Goal: Entertainment & Leisure: Consume media (video, audio)

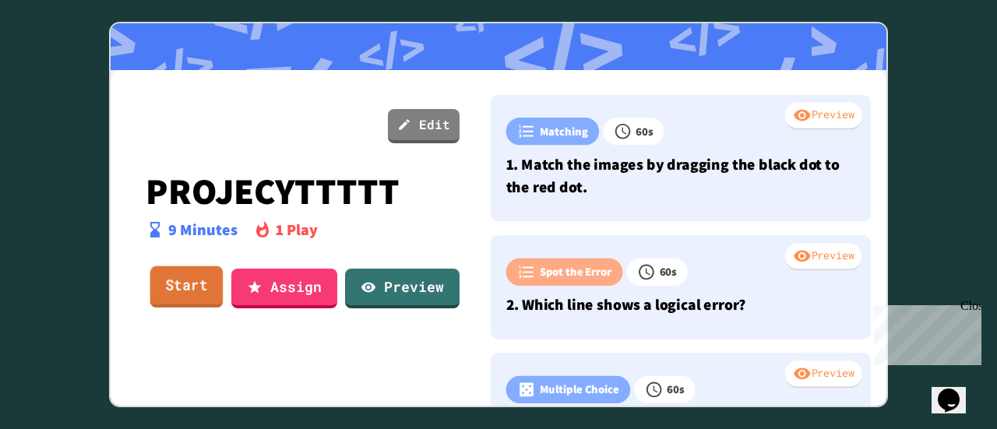
click at [196, 281] on link "Start" at bounding box center [186, 287] width 73 height 42
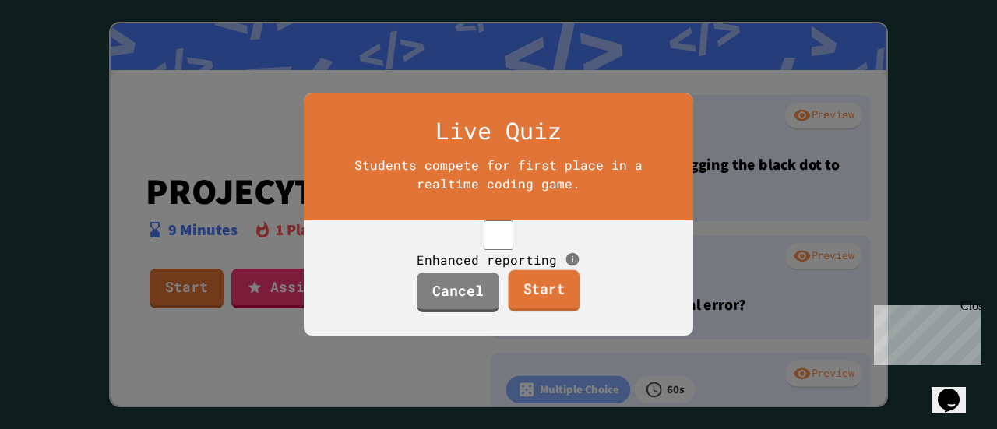
click at [550, 307] on link "Start" at bounding box center [544, 291] width 72 height 42
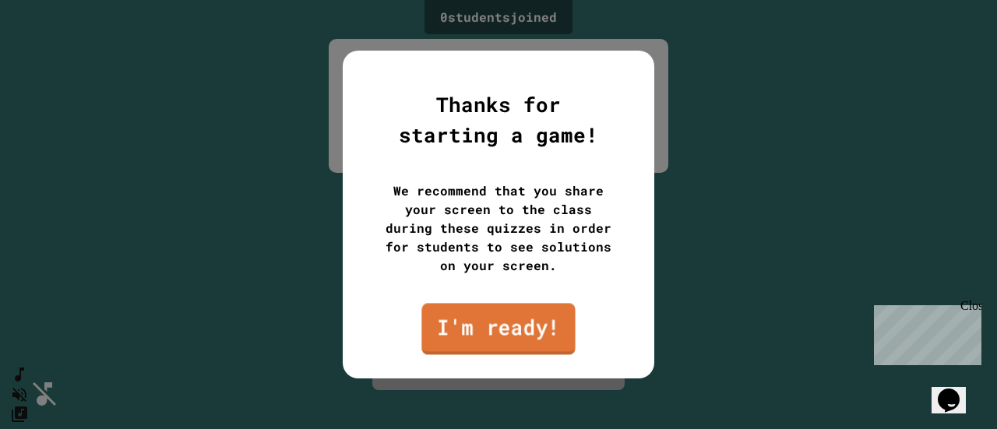
click at [527, 322] on link "I'm ready!" at bounding box center [497, 328] width 153 height 51
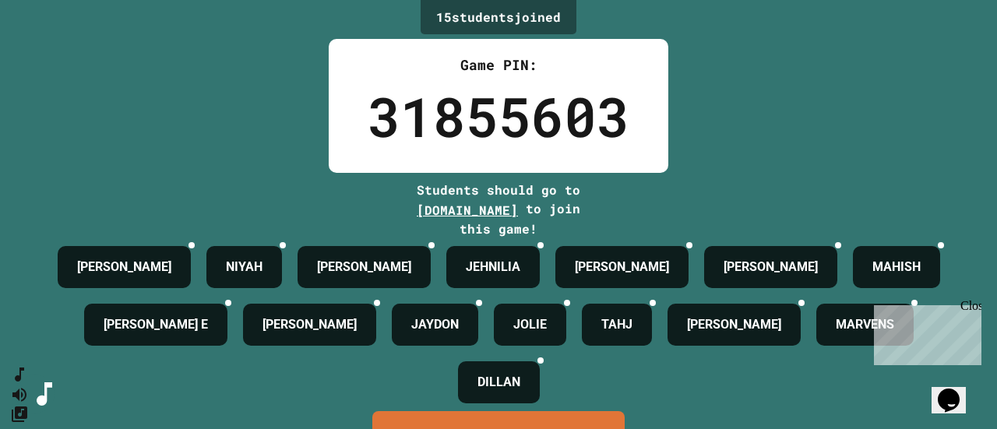
click at [974, 309] on div "Close" at bounding box center [969, 308] width 19 height 19
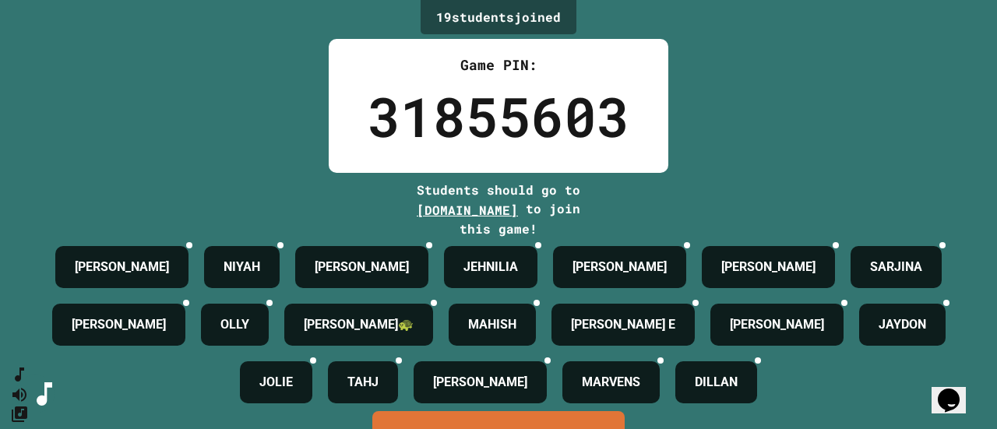
scroll to position [173, 0]
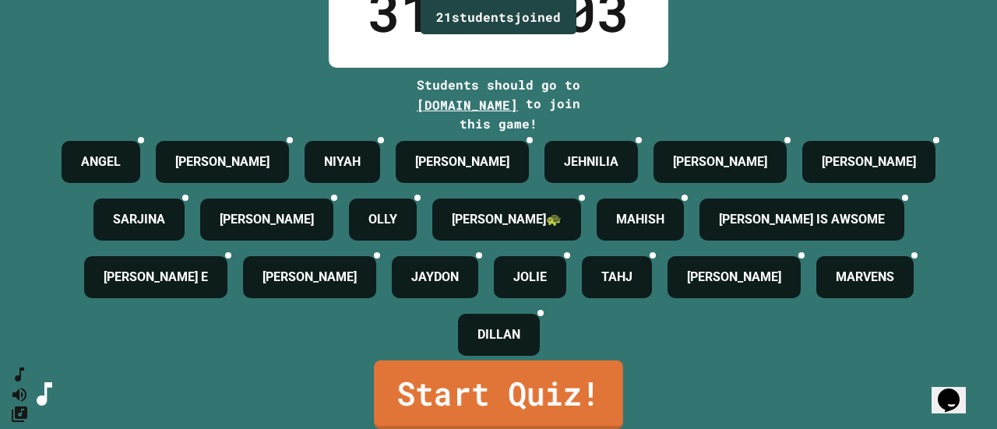
click at [527, 368] on link "Start Quiz!" at bounding box center [498, 395] width 249 height 69
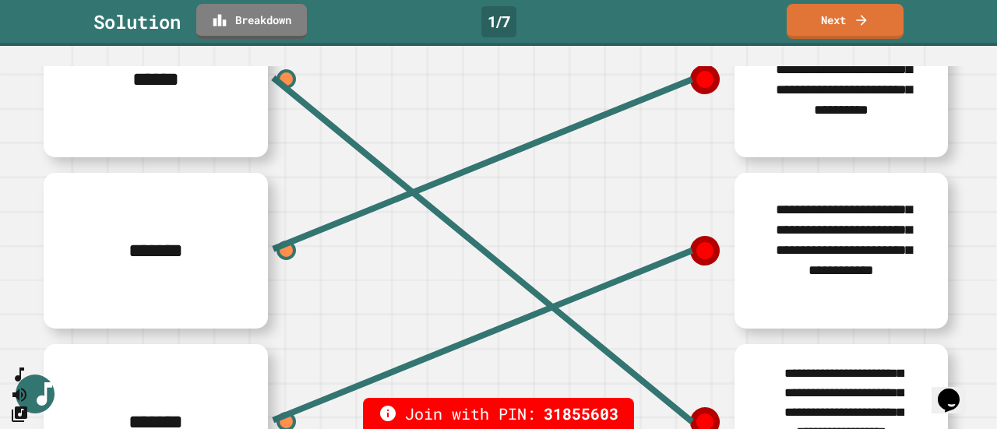
scroll to position [257, 0]
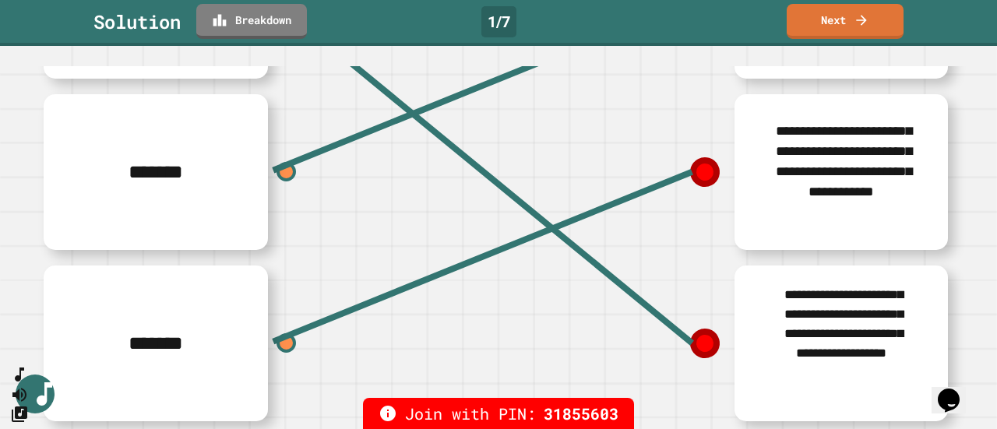
drag, startPoint x: 81, startPoint y: 342, endPoint x: 73, endPoint y: 401, distance: 59.7
click at [73, 401] on div "**********" at bounding box center [498, 214] width 997 height 429
drag, startPoint x: 96, startPoint y: 270, endPoint x: 87, endPoint y: 370, distance: 100.1
click at [87, 370] on div "****** ******* *******" at bounding box center [264, 172] width 467 height 514
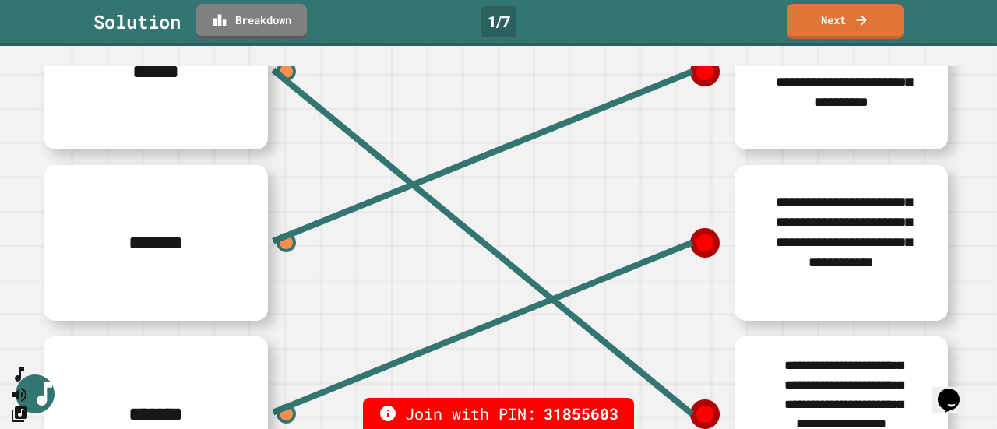
drag, startPoint x: 62, startPoint y: 274, endPoint x: 62, endPoint y: 349, distance: 74.8
click at [62, 349] on div "*******" at bounding box center [264, 414] width 467 height 171
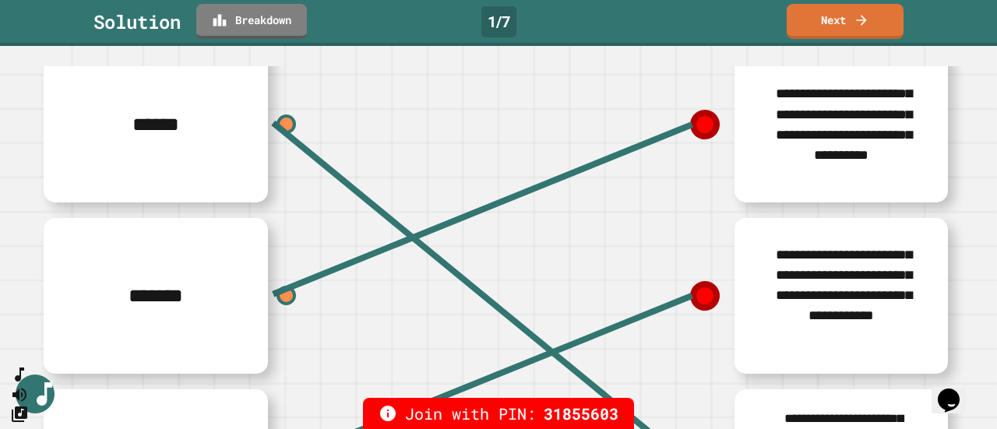
scroll to position [276, 0]
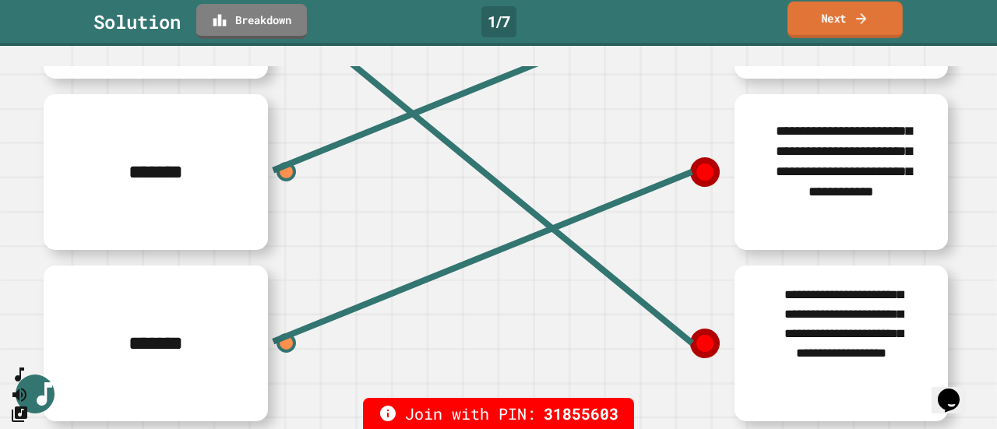
click at [838, 23] on link "Next" at bounding box center [845, 20] width 115 height 37
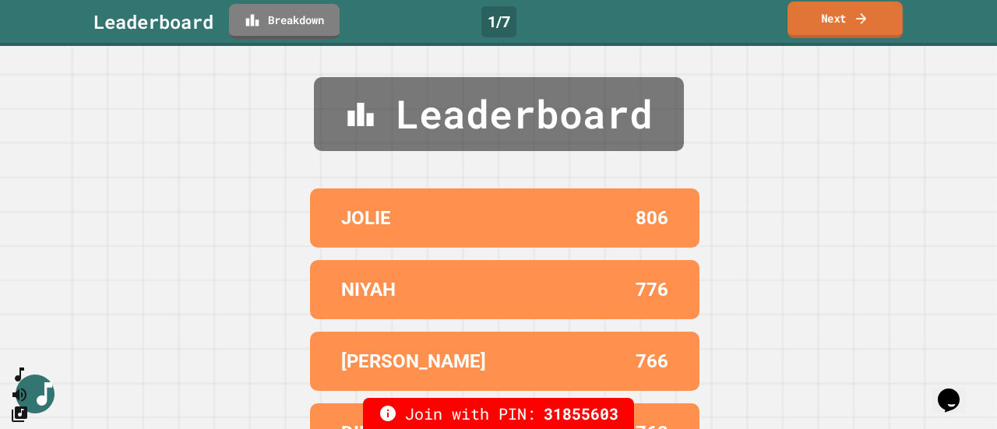
click at [838, 23] on link "Next" at bounding box center [845, 20] width 115 height 37
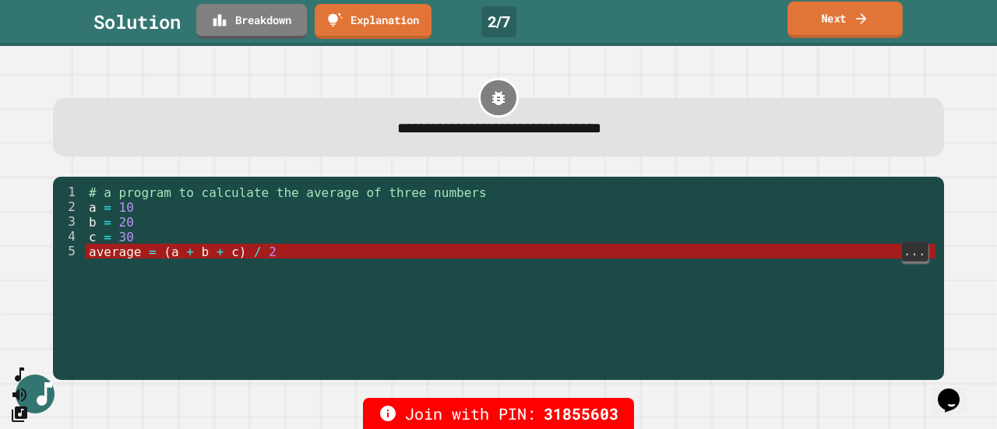
click at [843, 25] on link "Next" at bounding box center [845, 20] width 115 height 37
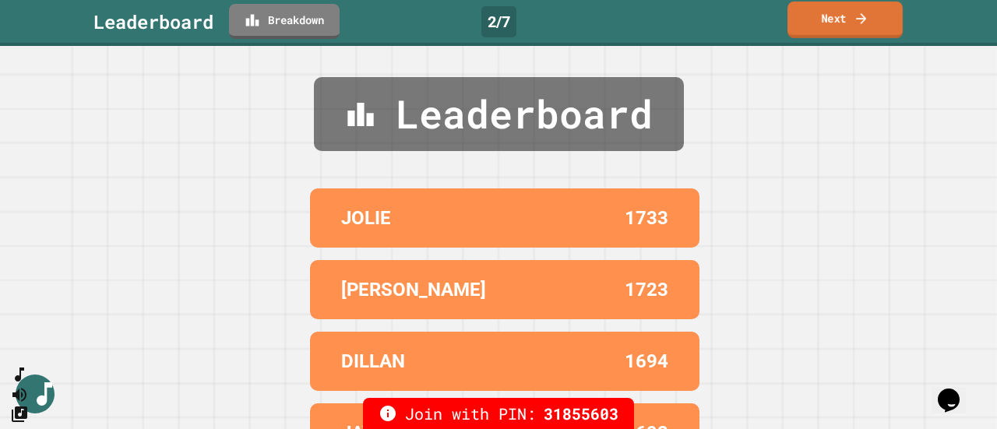
click at [838, 23] on link "Next" at bounding box center [845, 20] width 115 height 37
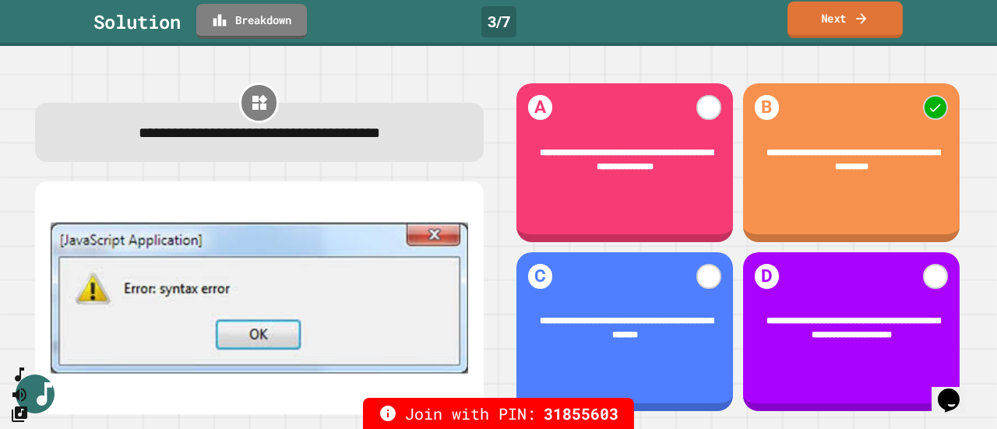
click at [267, 20] on link "Breakdown" at bounding box center [251, 21] width 111 height 35
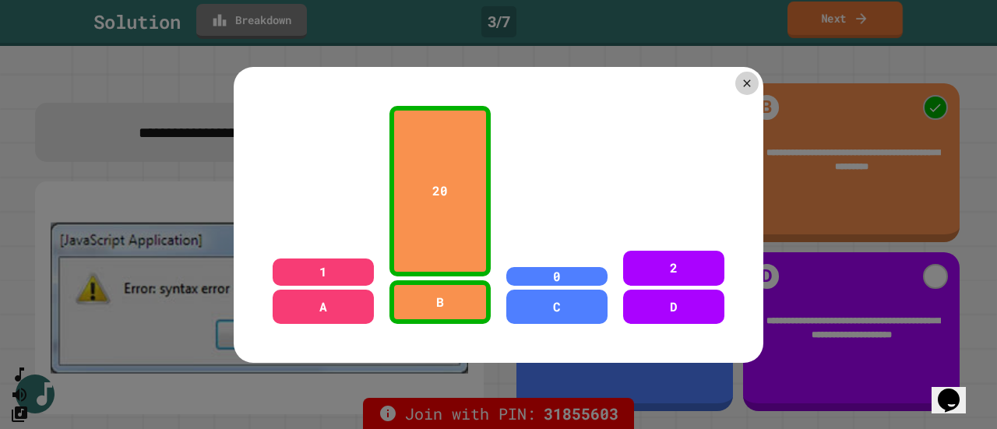
click at [741, 77] on icon at bounding box center [747, 83] width 12 height 12
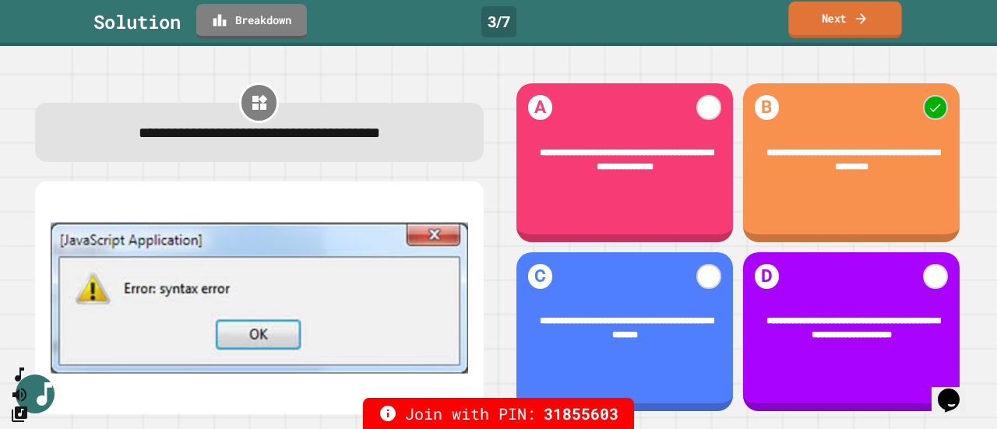
click at [834, 13] on link "Next" at bounding box center [844, 20] width 113 height 37
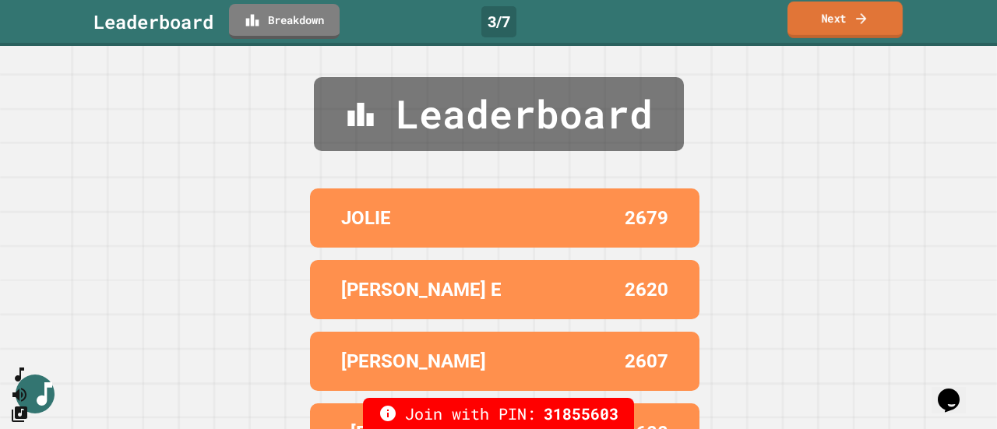
click at [834, 13] on link "Next" at bounding box center [845, 20] width 115 height 37
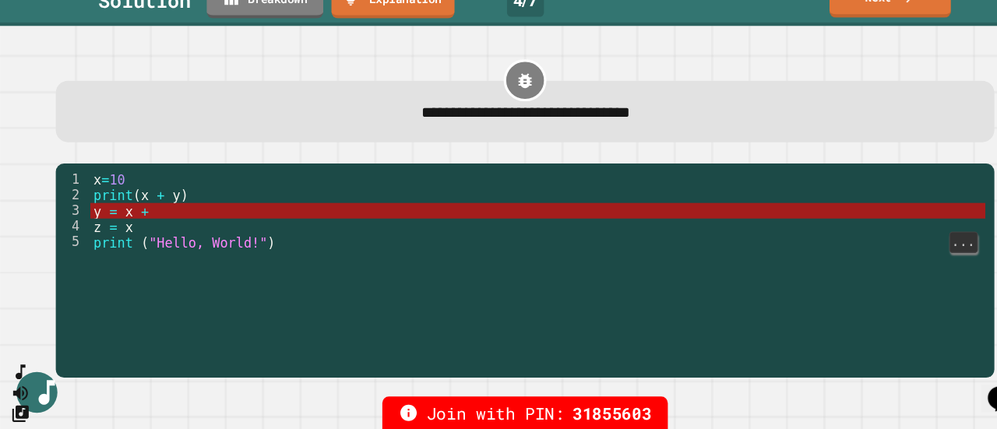
scroll to position [0, 0]
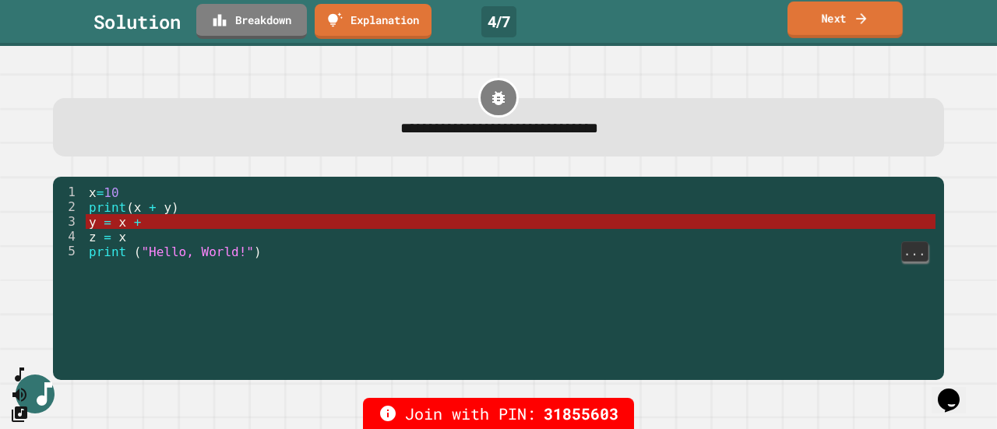
click at [844, 13] on link "Next" at bounding box center [845, 20] width 115 height 37
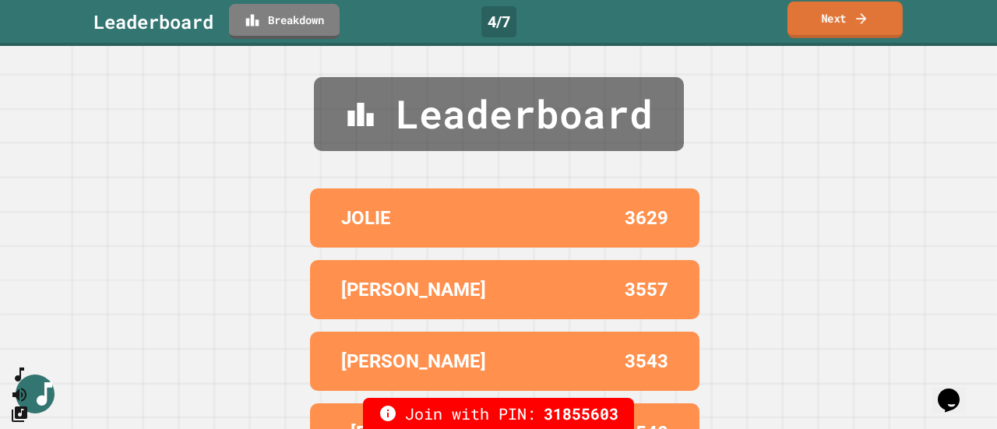
click at [844, 27] on link "Next" at bounding box center [845, 20] width 115 height 37
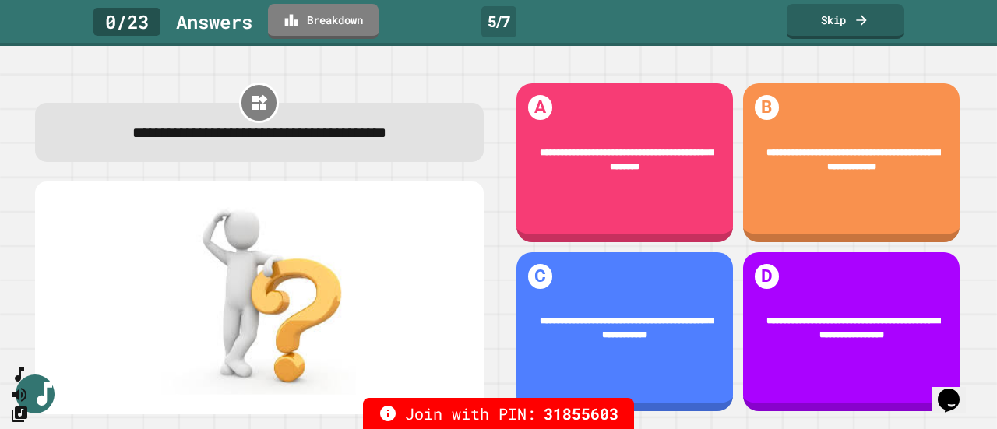
click at [860, 34] on link "Skip" at bounding box center [845, 21] width 117 height 35
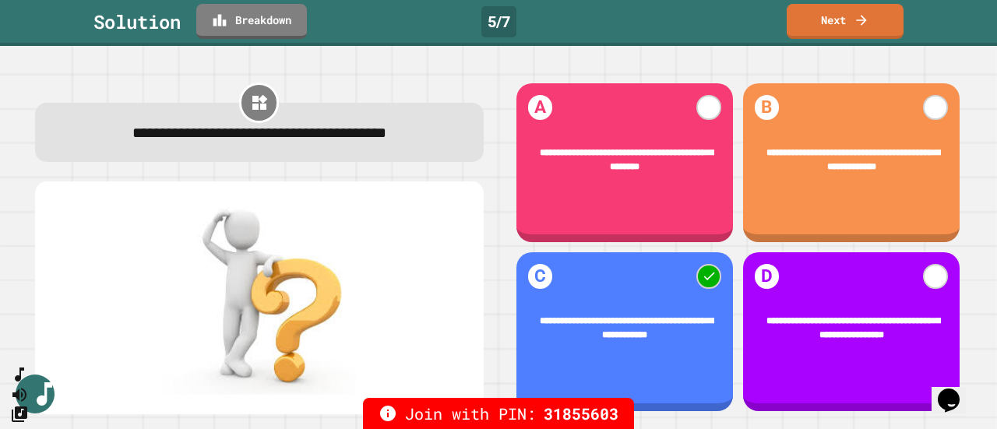
click at [846, 36] on link "Next" at bounding box center [845, 21] width 117 height 35
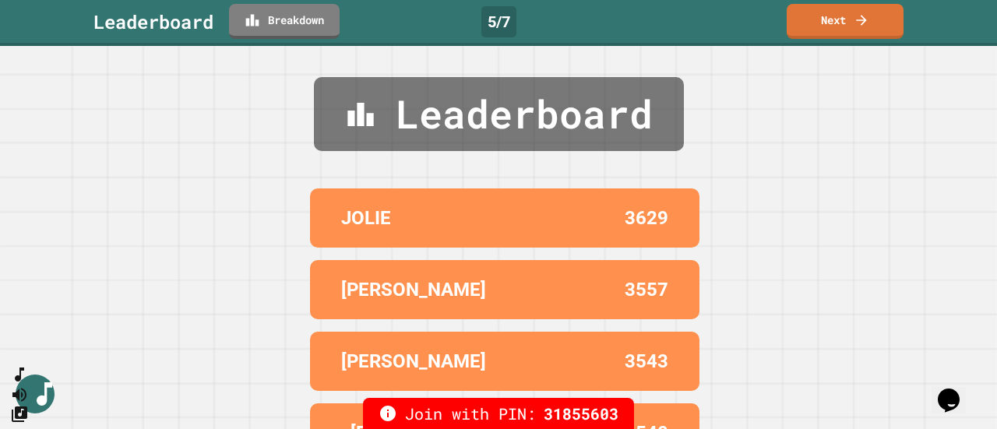
click at [853, 31] on link "Next" at bounding box center [845, 21] width 117 height 35
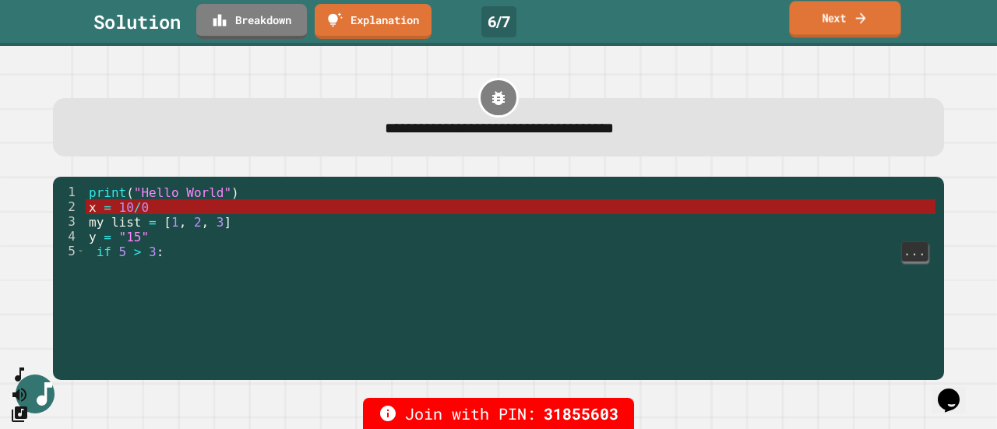
click at [839, 25] on link "Next" at bounding box center [844, 19] width 111 height 37
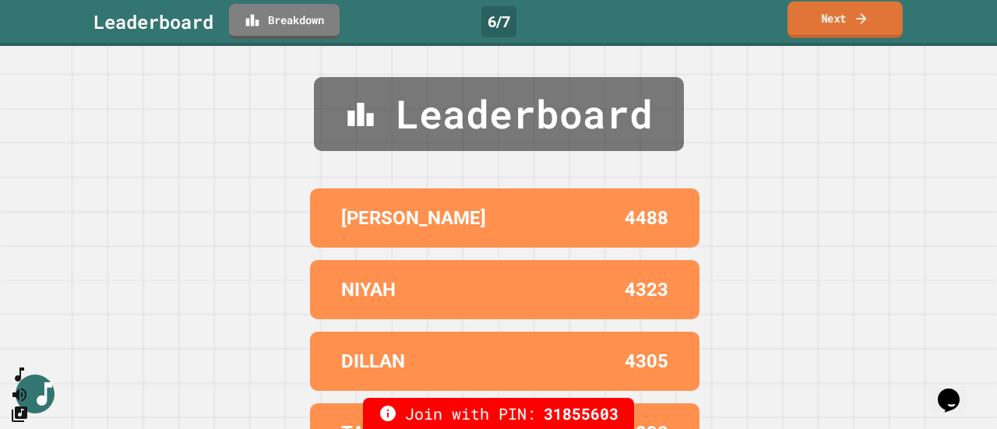
click at [839, 25] on link "Next" at bounding box center [845, 20] width 115 height 37
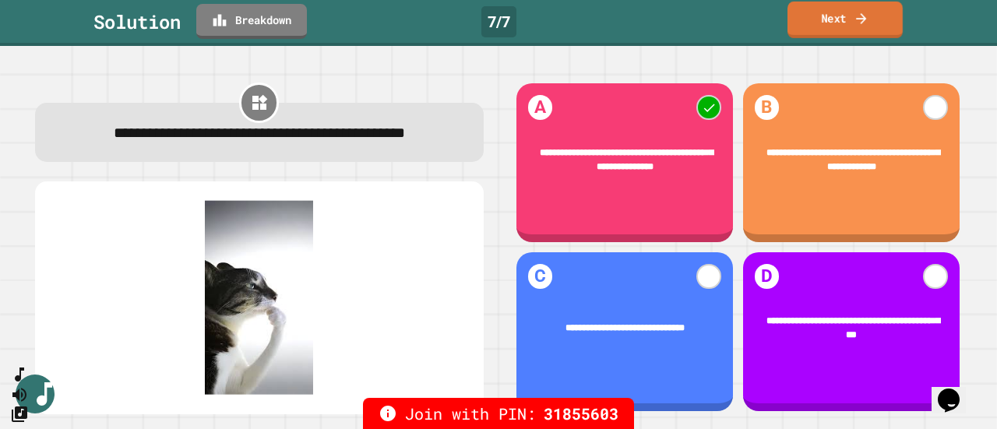
click at [839, 25] on link "Next" at bounding box center [845, 20] width 115 height 37
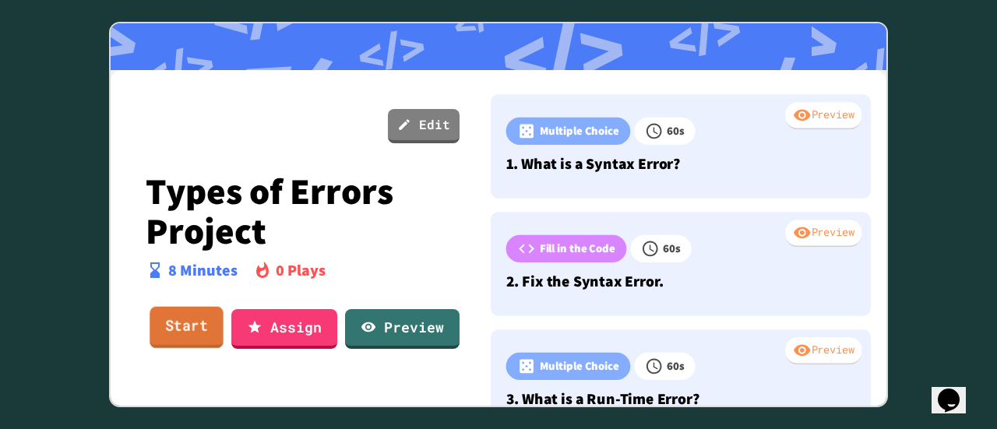
click at [177, 328] on link "Start" at bounding box center [187, 328] width 74 height 42
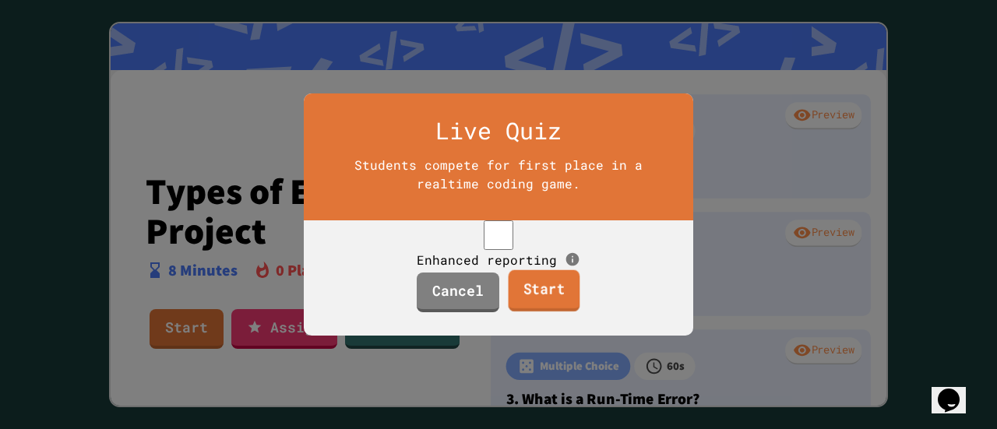
click at [526, 305] on link "Start" at bounding box center [544, 291] width 72 height 42
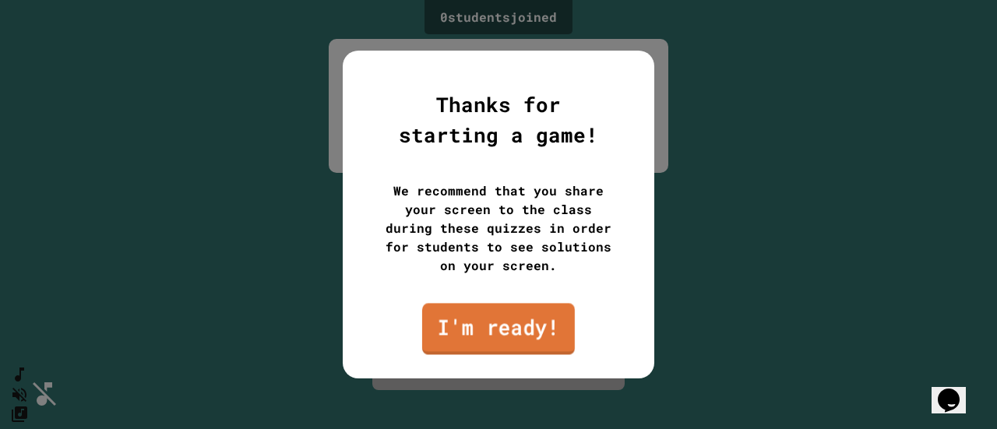
click at [525, 325] on link "I'm ready!" at bounding box center [498, 328] width 153 height 51
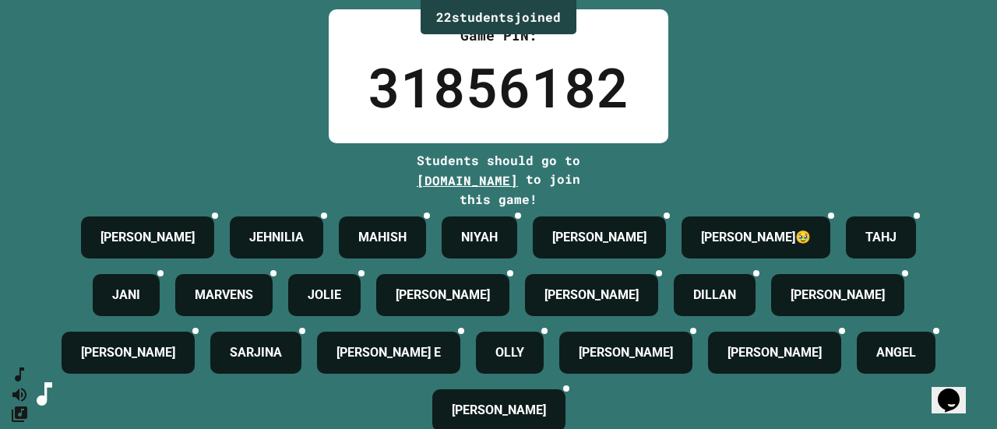
scroll to position [173, 0]
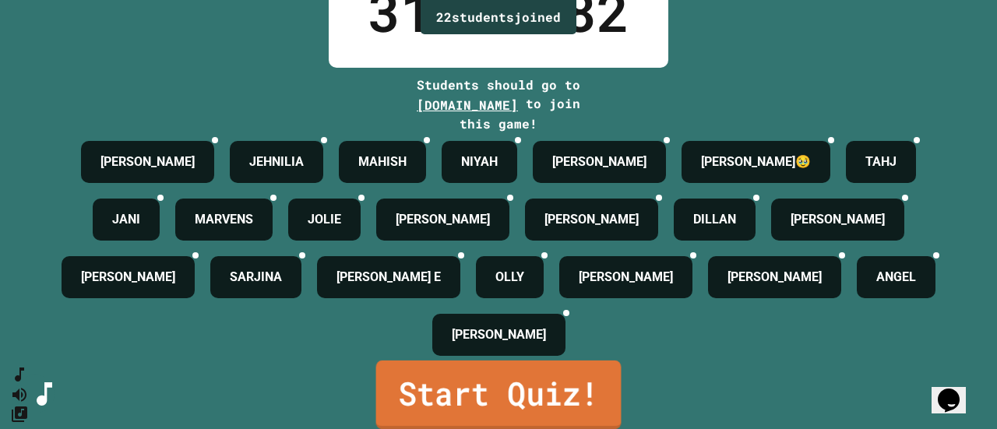
click at [505, 381] on link "Start Quiz!" at bounding box center [498, 395] width 245 height 69
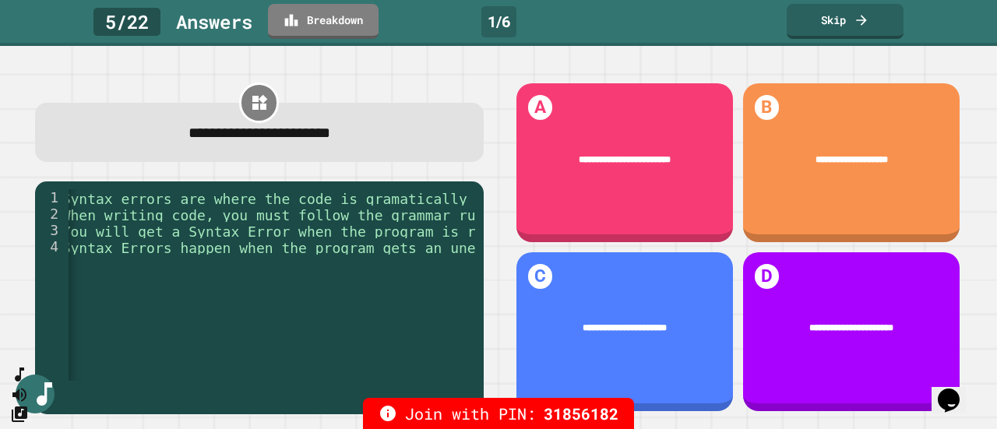
scroll to position [0, 0]
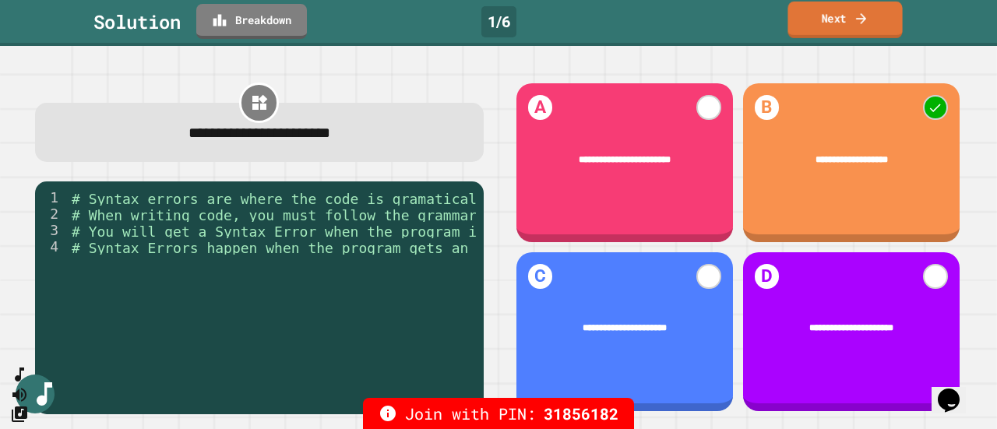
click at [854, 20] on icon at bounding box center [862, 18] width 16 height 16
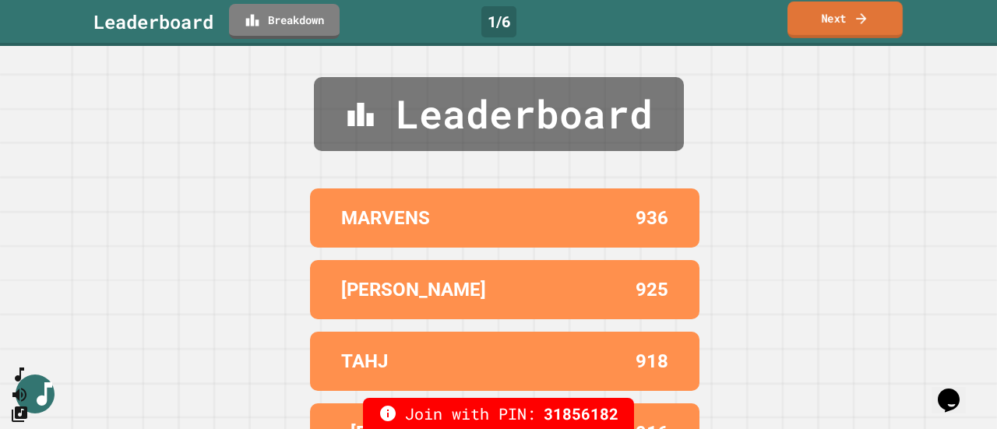
click at [854, 20] on icon at bounding box center [862, 18] width 16 height 16
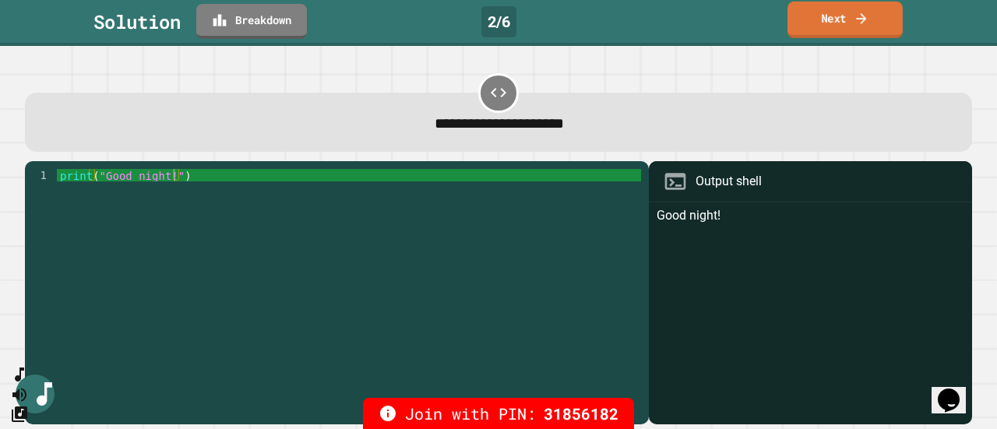
click at [846, 19] on link "Next" at bounding box center [845, 20] width 115 height 37
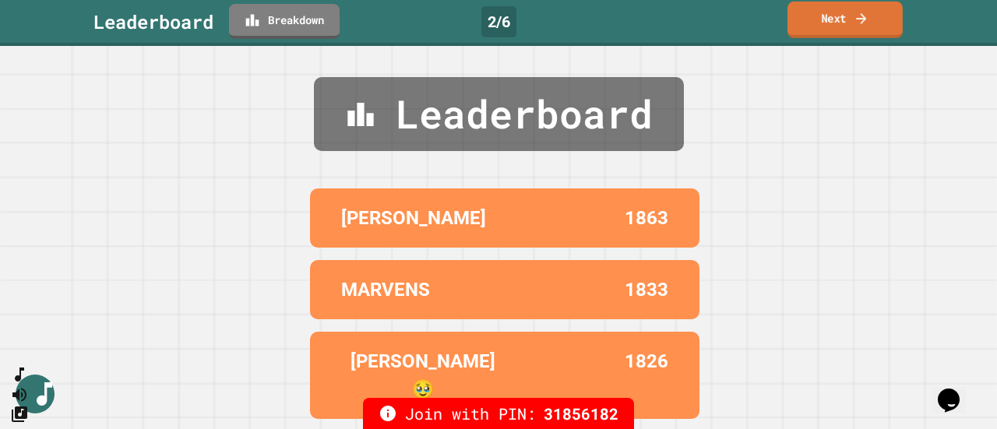
click at [828, 25] on link "Next" at bounding box center [845, 20] width 115 height 37
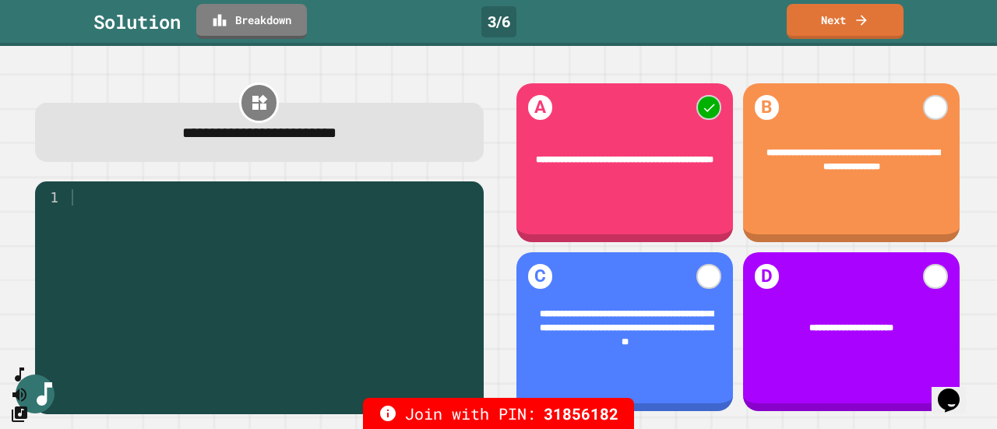
click at [255, 17] on link "Breakdown" at bounding box center [251, 21] width 111 height 35
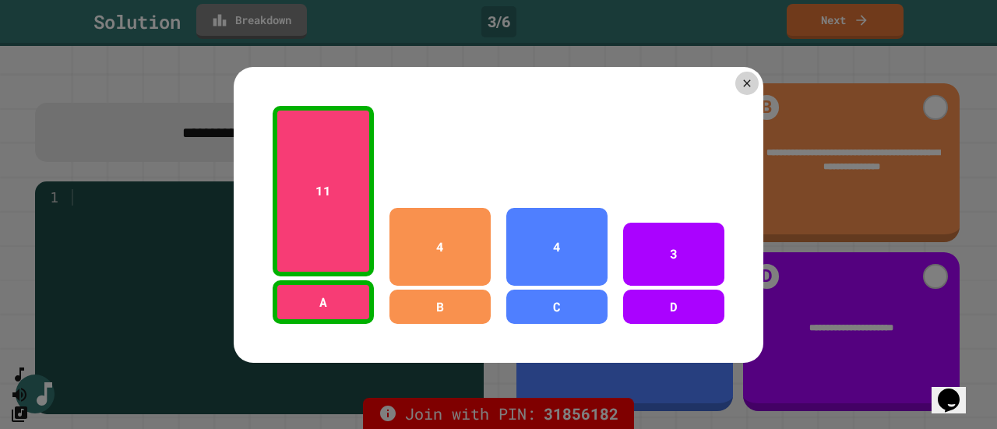
click at [746, 78] on icon at bounding box center [747, 83] width 12 height 12
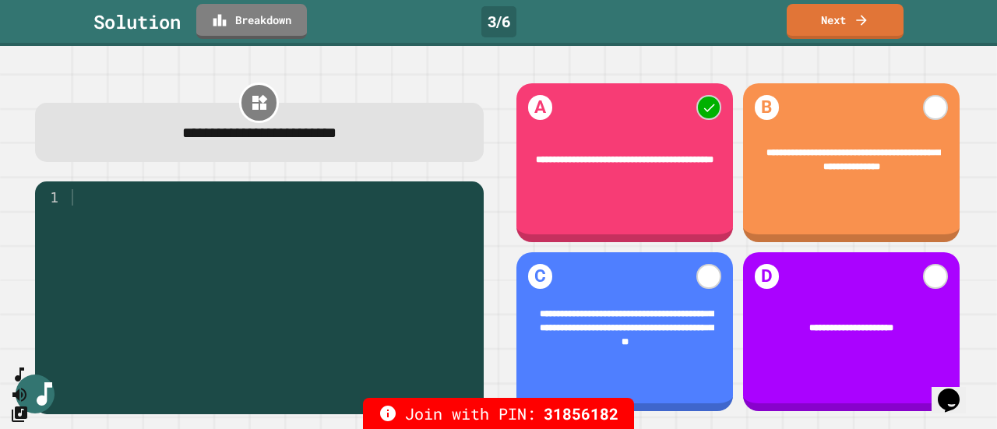
click at [838, 26] on link "Next" at bounding box center [845, 21] width 117 height 35
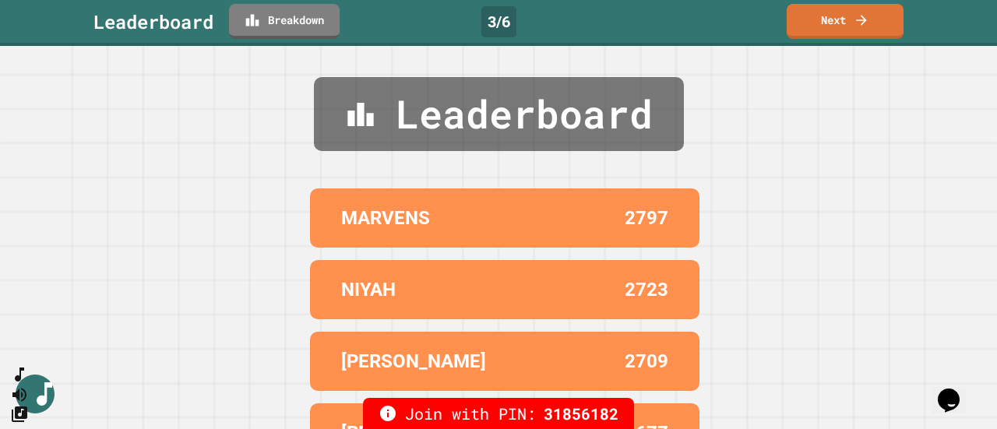
click at [844, 36] on link "Next" at bounding box center [845, 21] width 117 height 35
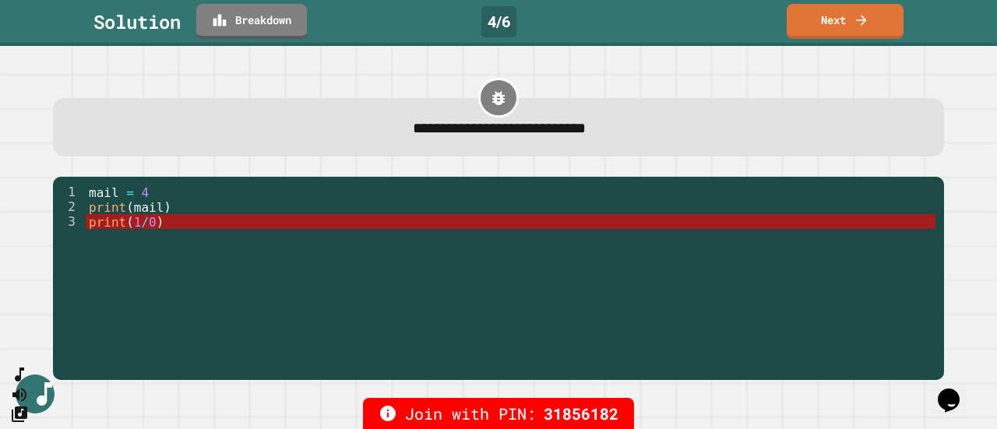
click at [862, 35] on link "Next" at bounding box center [845, 21] width 117 height 35
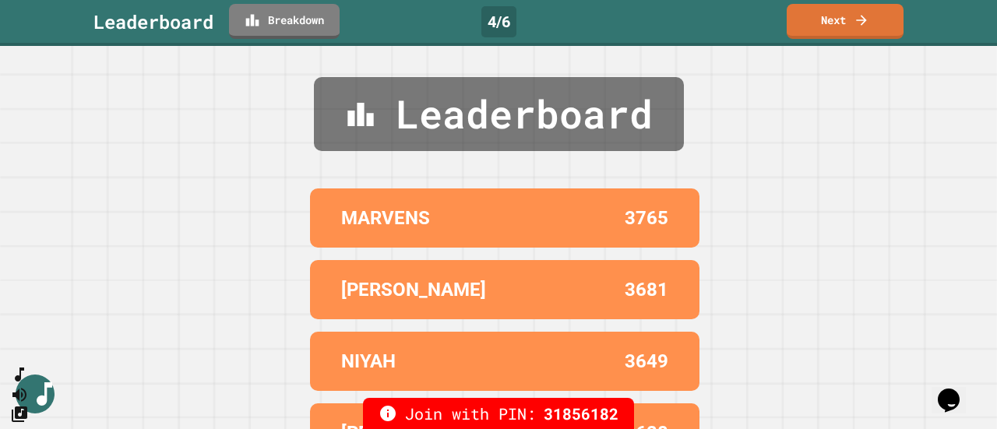
click at [852, 19] on link "Next" at bounding box center [845, 21] width 117 height 35
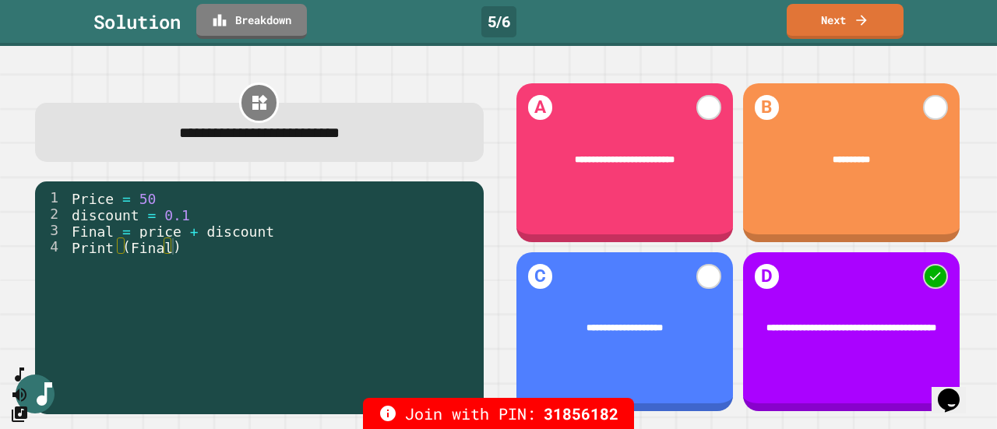
click at [846, 37] on link "Next" at bounding box center [845, 21] width 117 height 35
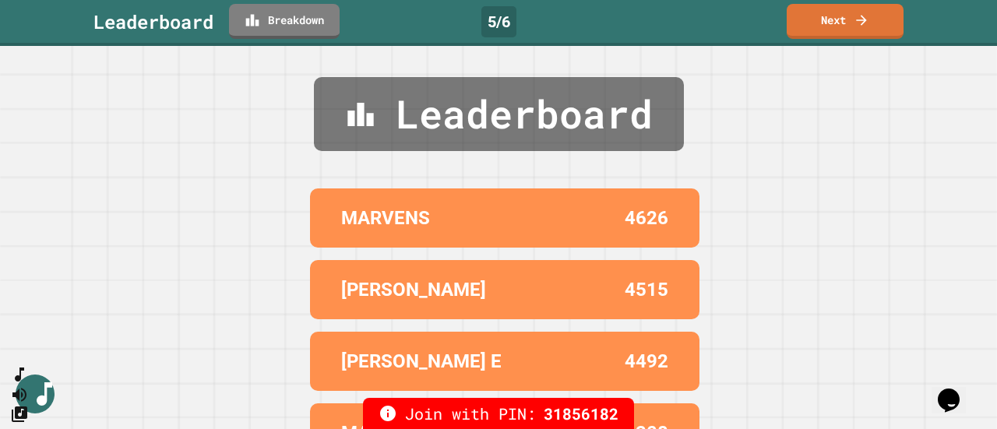
click at [841, 26] on link "Next" at bounding box center [845, 21] width 117 height 35
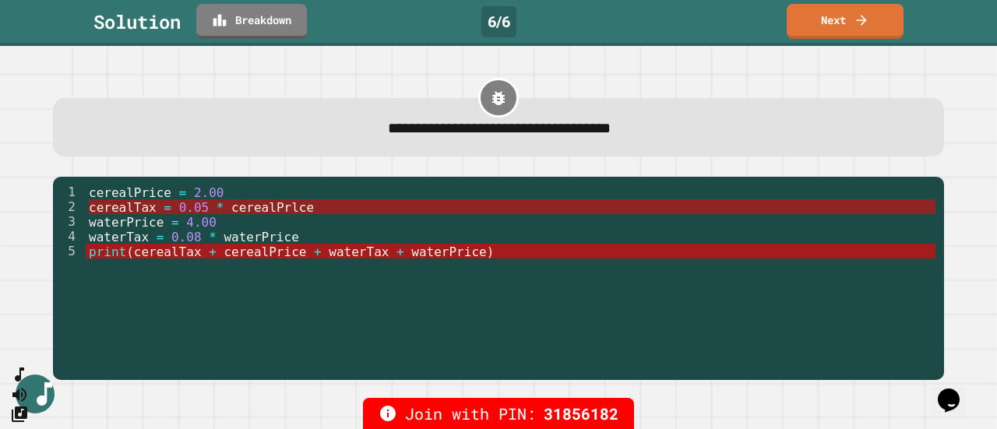
click at [280, 211] on span "cerealPrlce" at bounding box center [272, 207] width 83 height 15
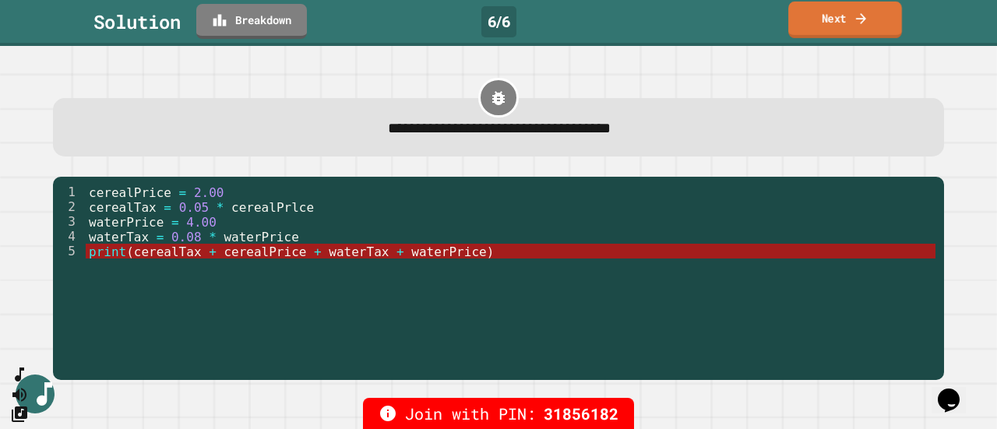
click at [854, 5] on link "Next" at bounding box center [845, 20] width 114 height 37
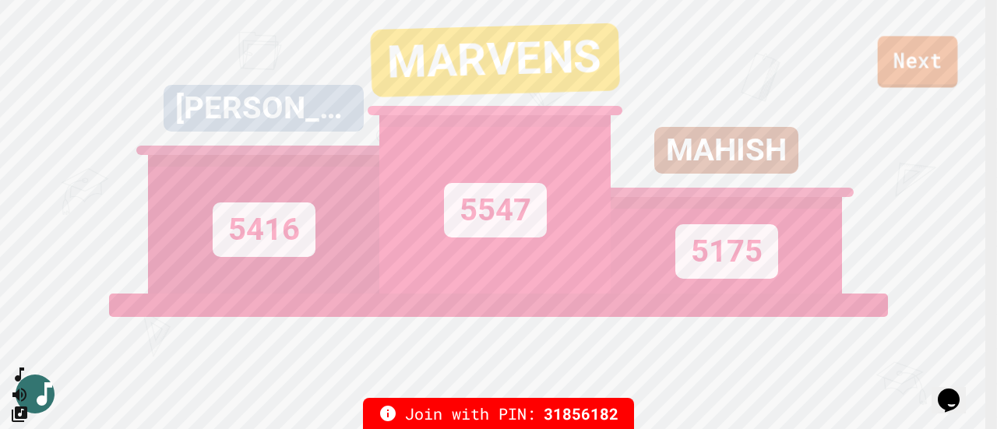
click at [941, 61] on link "Next" at bounding box center [918, 61] width 80 height 51
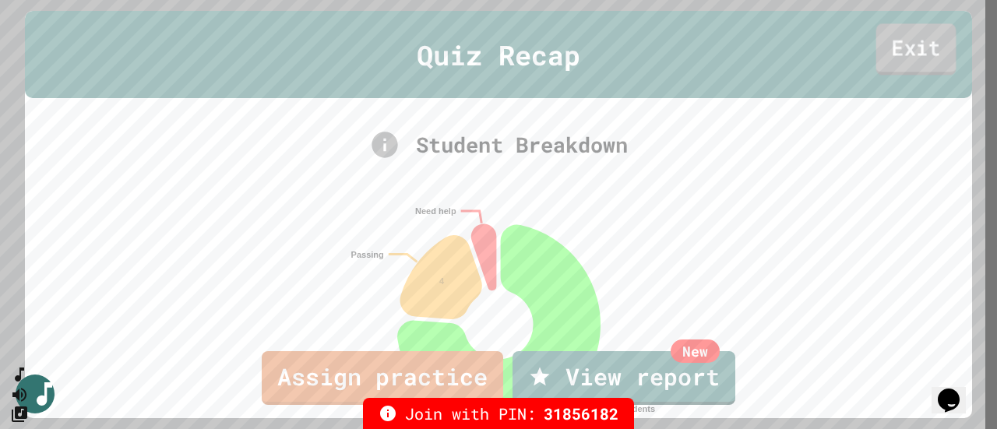
click at [941, 61] on link "Exit" at bounding box center [916, 48] width 80 height 51
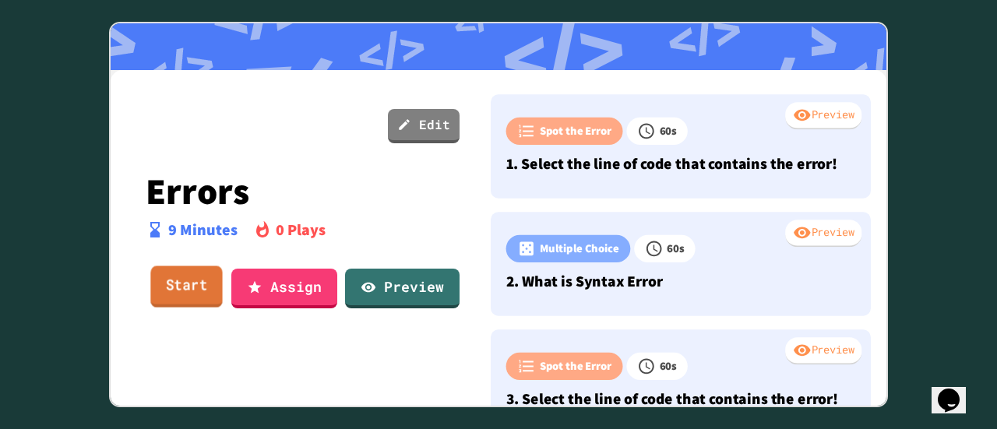
click at [193, 291] on link "Start" at bounding box center [186, 287] width 72 height 42
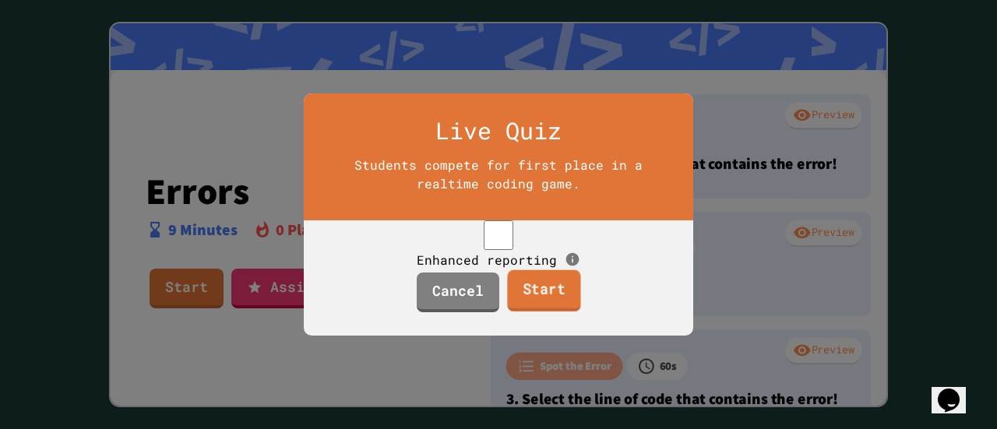
click at [541, 312] on link "Start" at bounding box center [543, 291] width 73 height 42
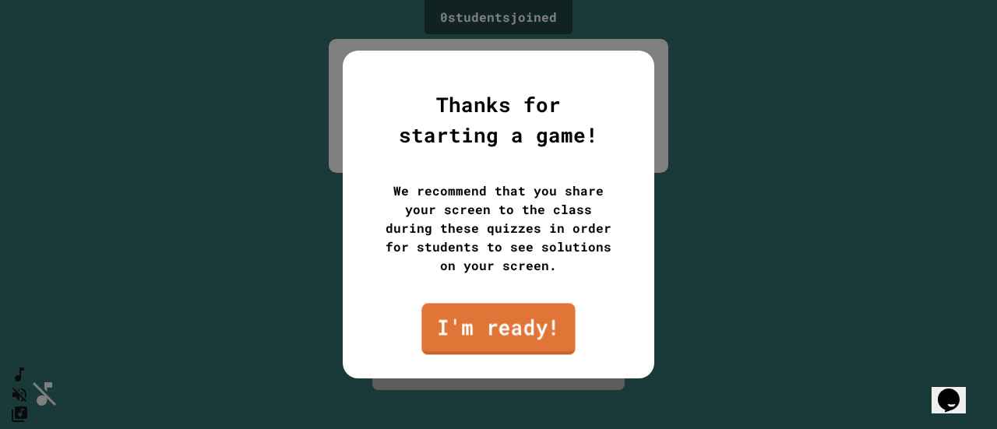
click at [541, 312] on link "I'm ready!" at bounding box center [497, 328] width 153 height 51
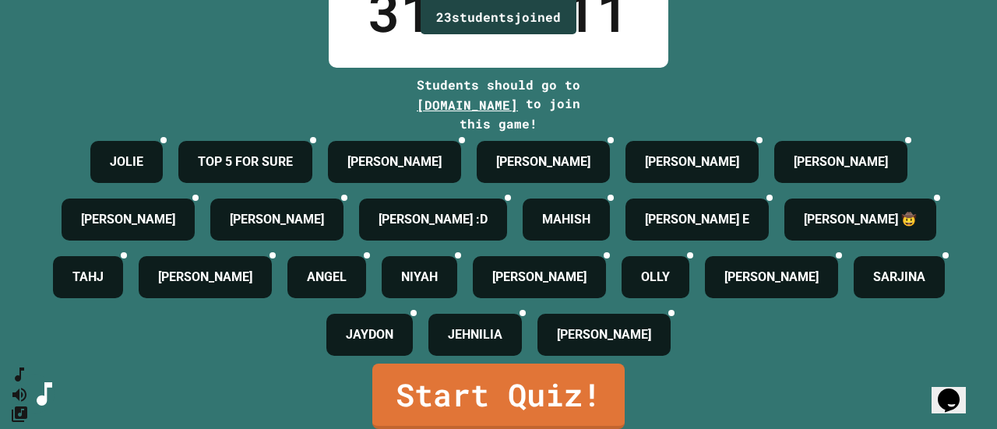
scroll to position [245, 0]
click at [480, 396] on link "Start Quiz!" at bounding box center [499, 395] width 248 height 69
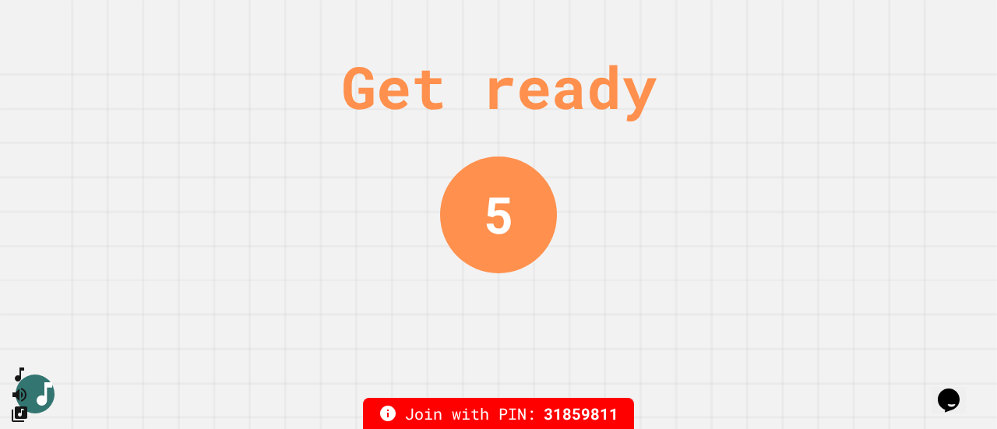
scroll to position [0, 0]
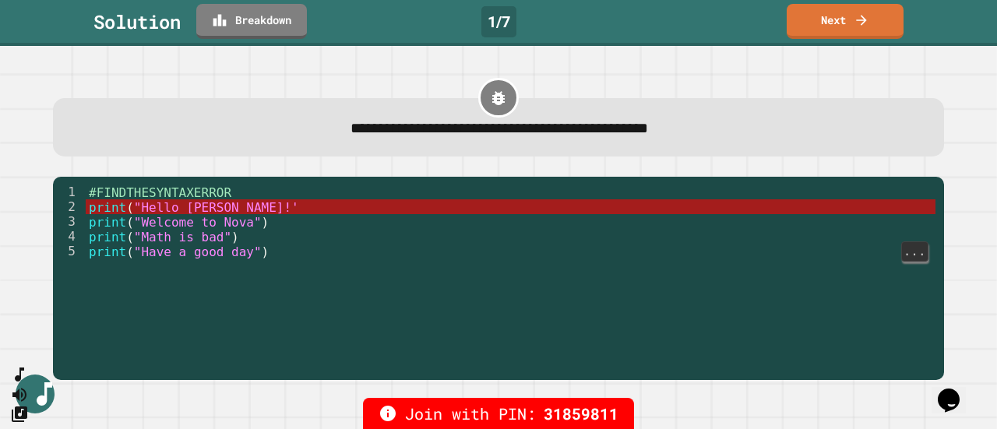
click at [841, 26] on link "Next" at bounding box center [845, 21] width 117 height 35
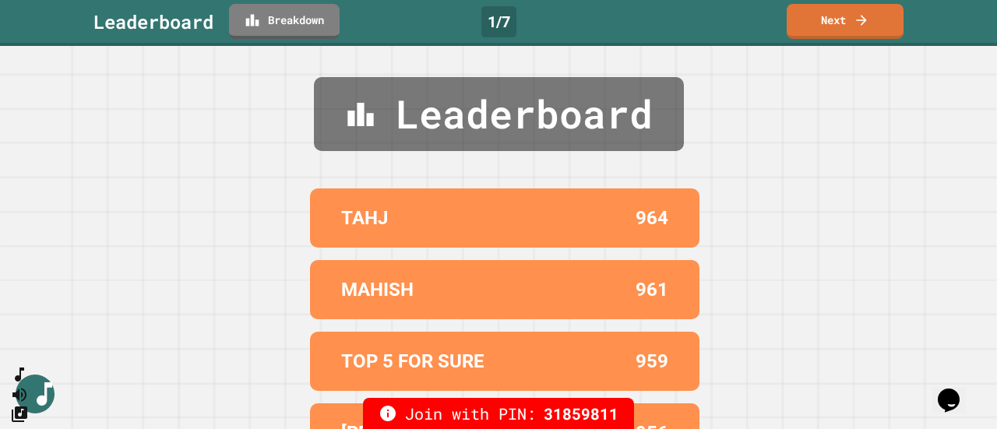
click at [841, 26] on link "Next" at bounding box center [845, 21] width 117 height 35
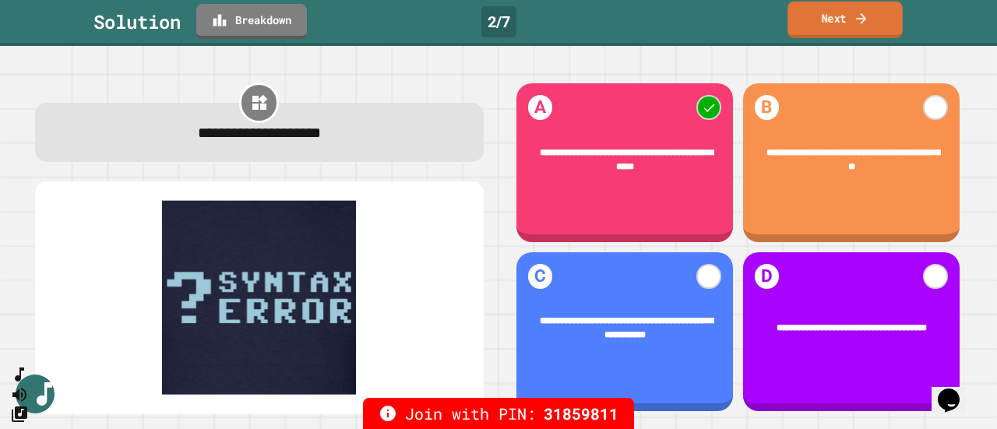
click at [830, 27] on link "Next" at bounding box center [845, 20] width 115 height 37
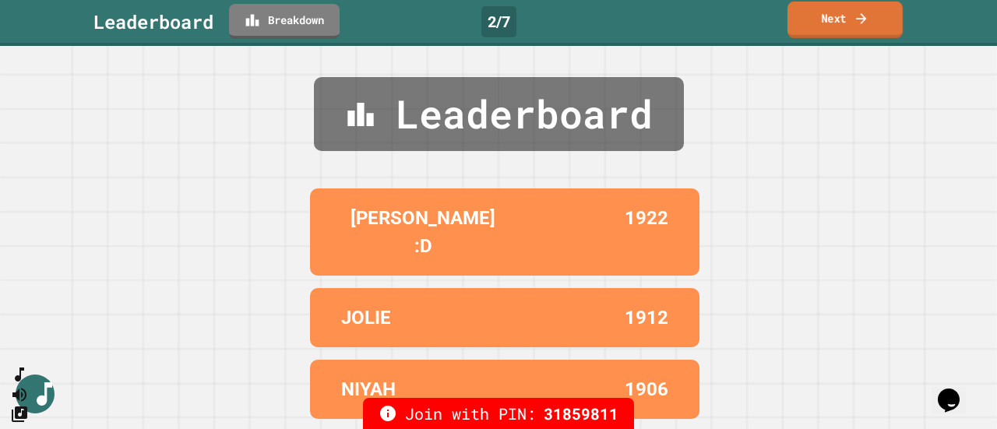
click at [830, 27] on link "Next" at bounding box center [845, 20] width 115 height 37
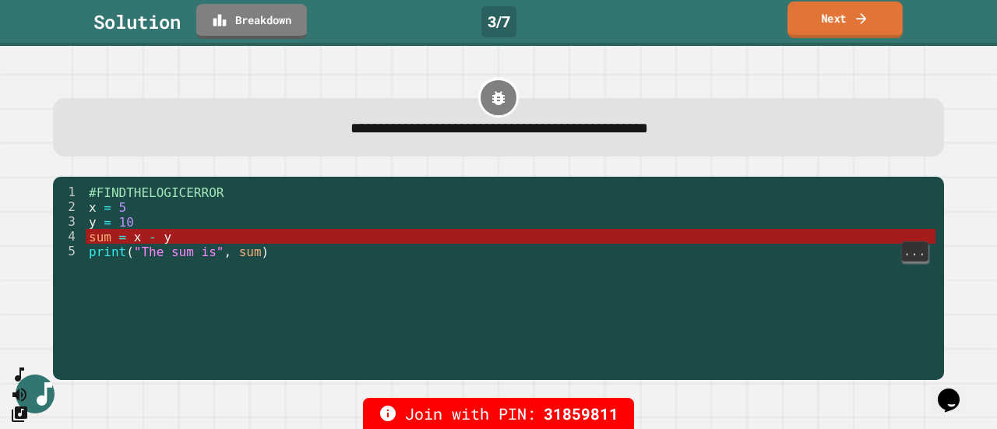
click at [848, 9] on link "Next" at bounding box center [845, 20] width 115 height 37
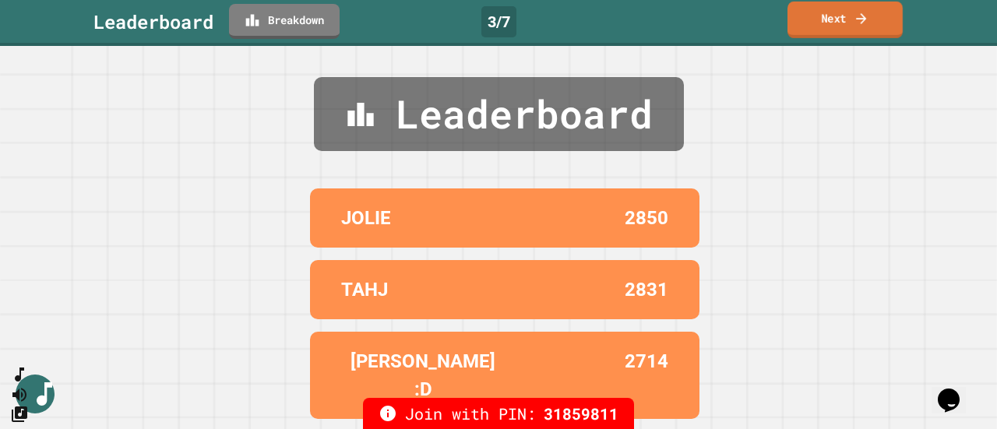
click at [826, 26] on link "Next" at bounding box center [845, 20] width 115 height 37
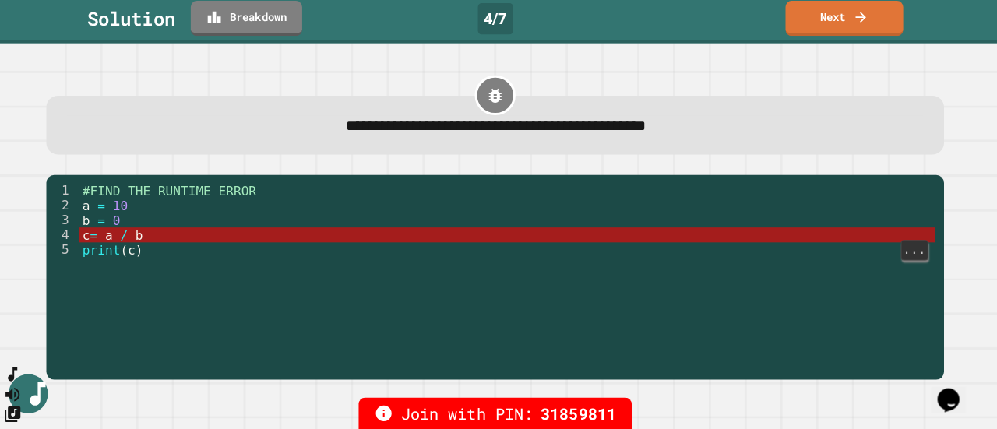
click at [851, 16] on link "Next" at bounding box center [845, 21] width 117 height 35
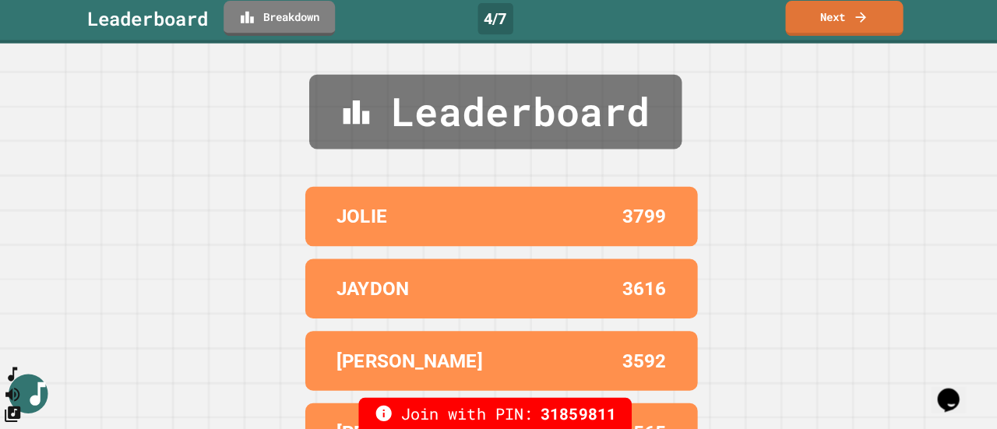
click at [837, 27] on link "Next" at bounding box center [845, 21] width 117 height 35
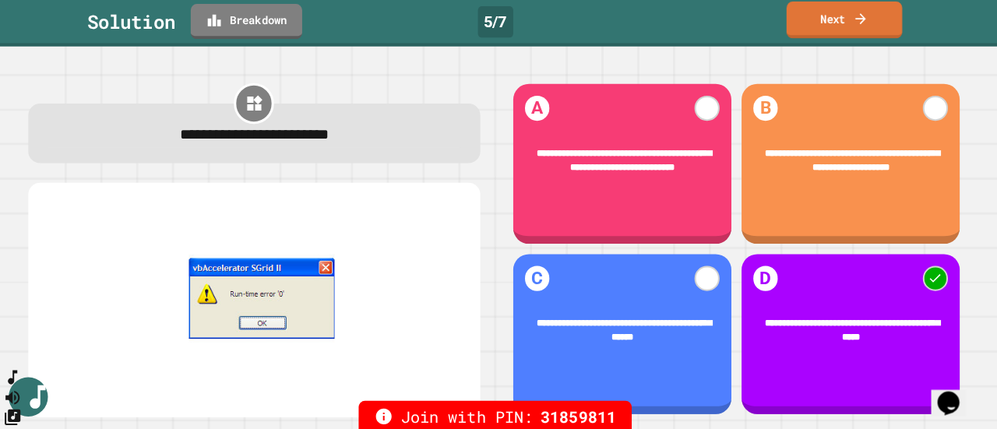
click at [858, 19] on icon at bounding box center [861, 17] width 10 height 11
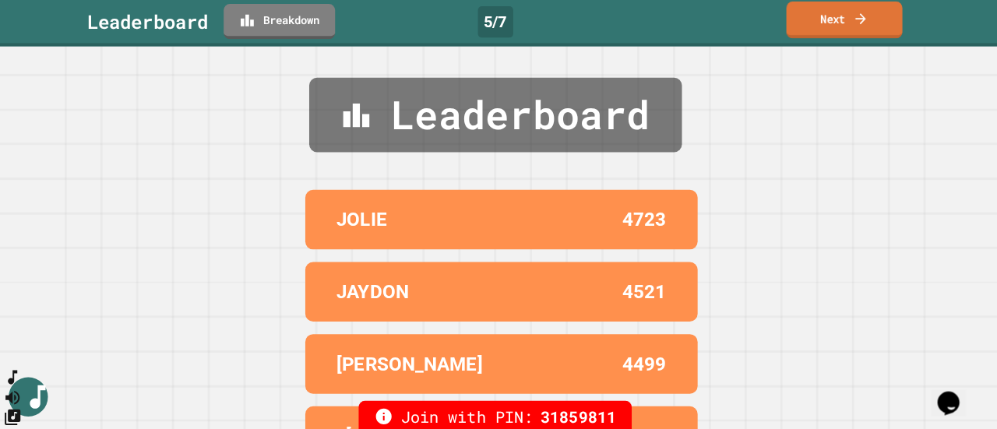
click at [858, 19] on icon at bounding box center [861, 17] width 10 height 11
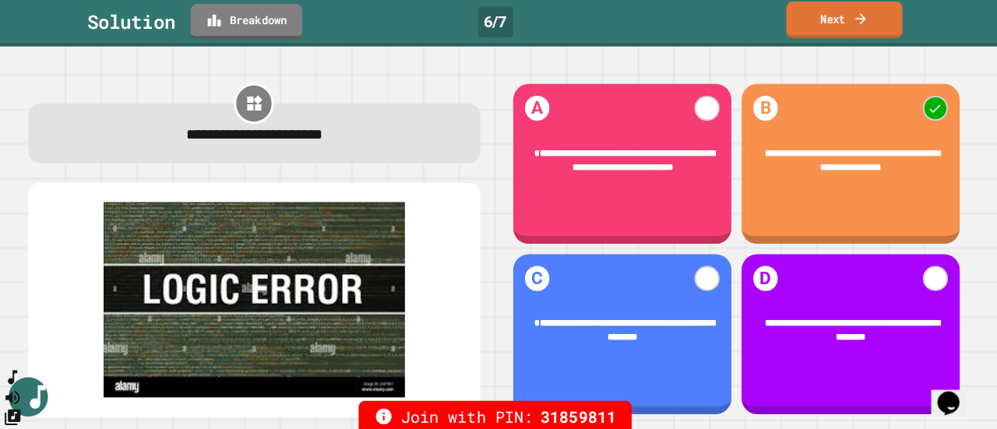
click at [858, 19] on icon at bounding box center [861, 17] width 10 height 11
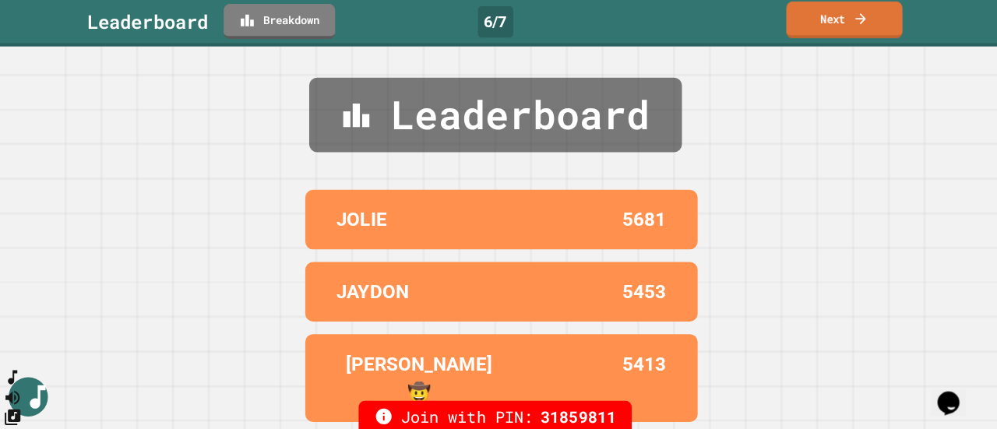
click at [858, 19] on icon at bounding box center [861, 17] width 10 height 11
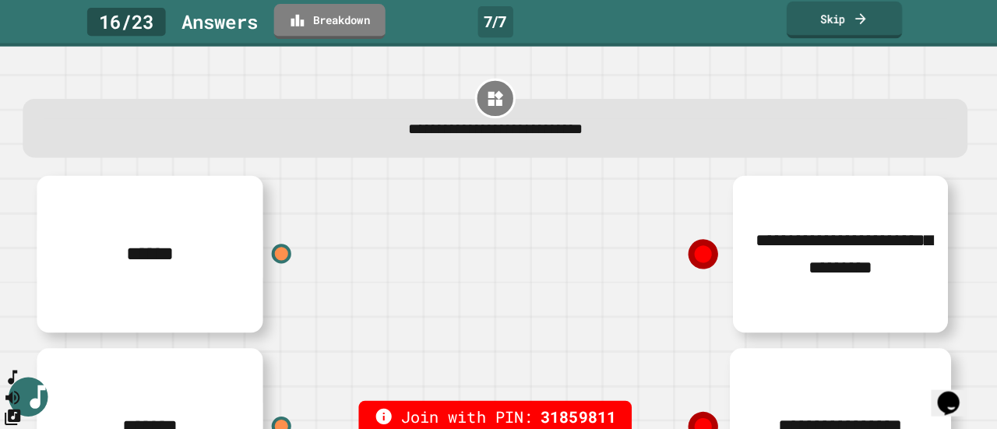
click at [841, 12] on link "Skip" at bounding box center [845, 20] width 115 height 37
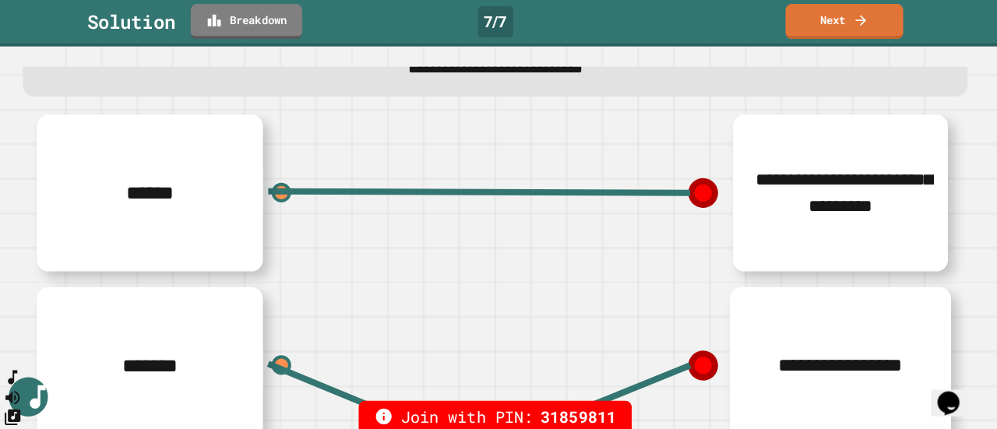
scroll to position [60, 0]
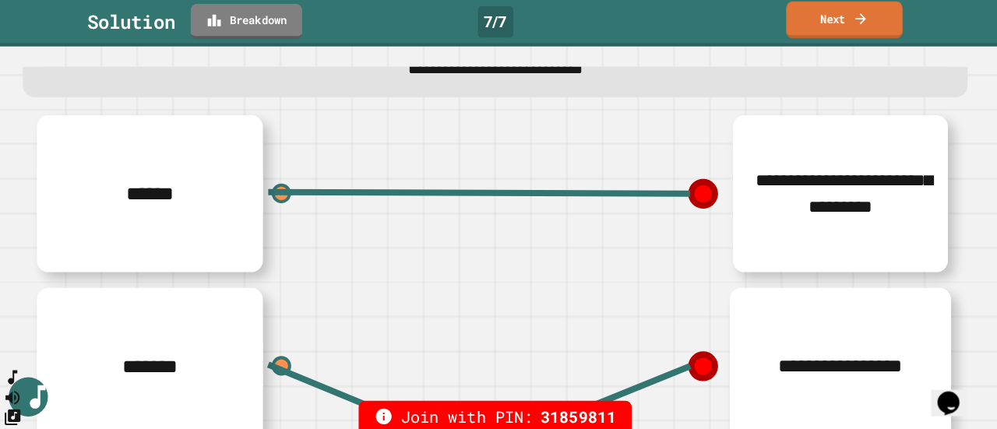
click at [835, 20] on link "Next" at bounding box center [845, 20] width 115 height 37
